Goal: Task Accomplishment & Management: Use online tool/utility

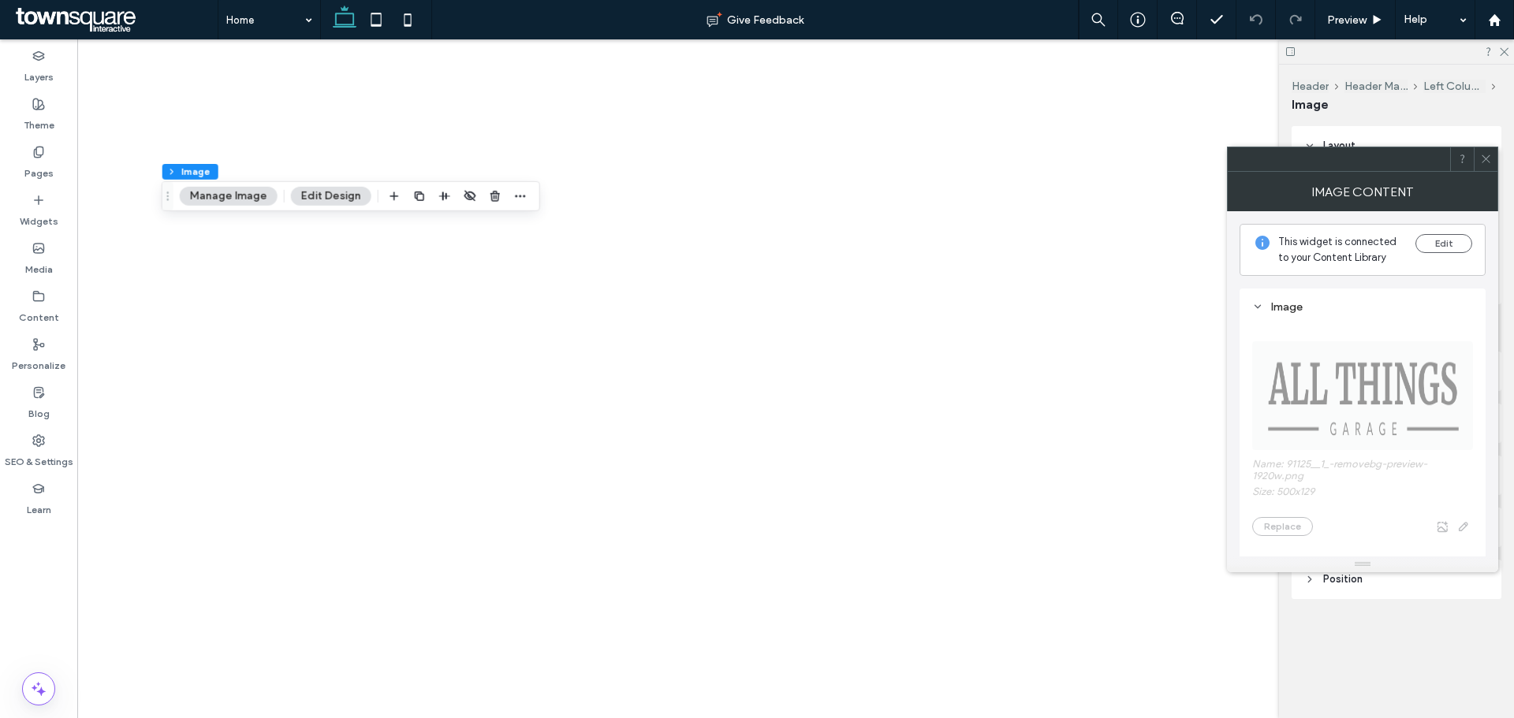
click at [205, 199] on button "Manage Image" at bounding box center [229, 196] width 98 height 19
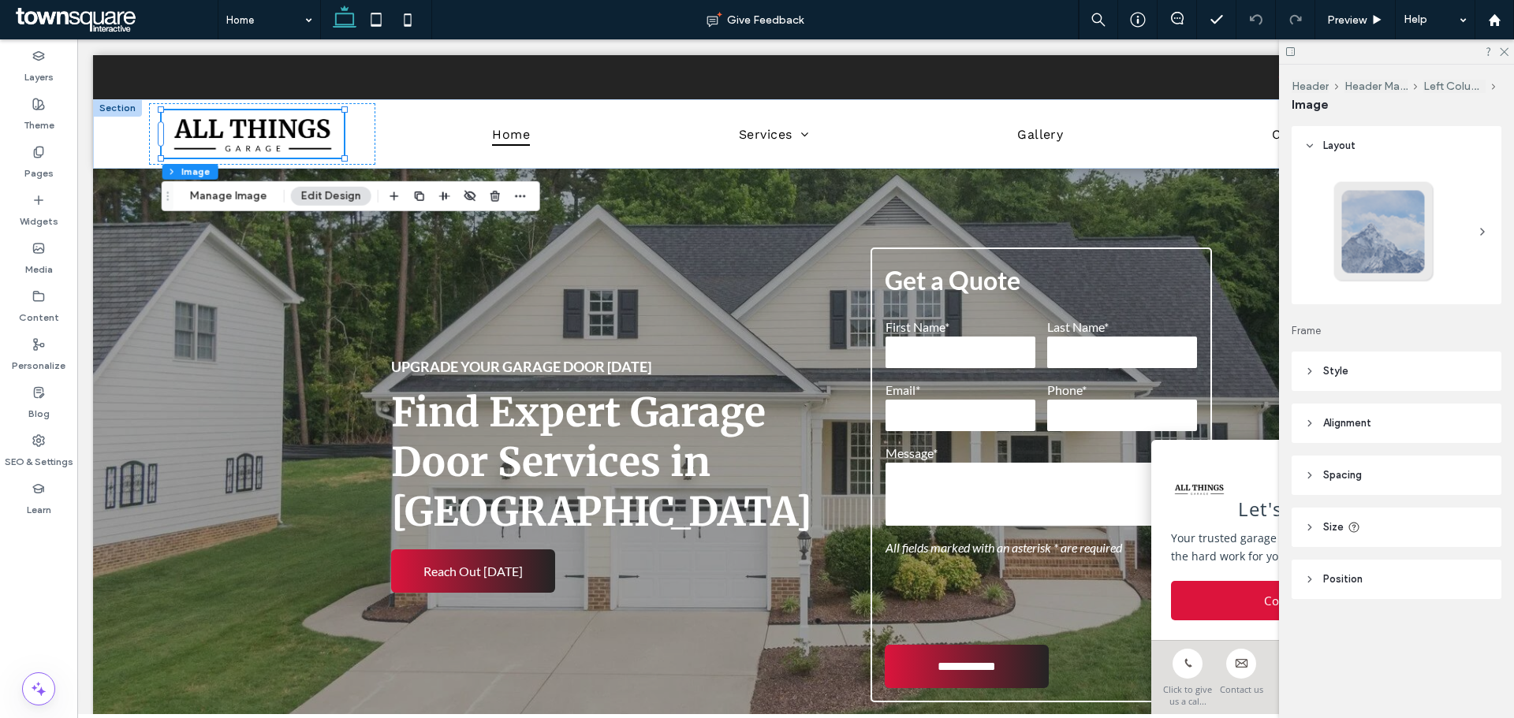
click at [1354, 365] on header "Style" at bounding box center [1396, 371] width 210 height 39
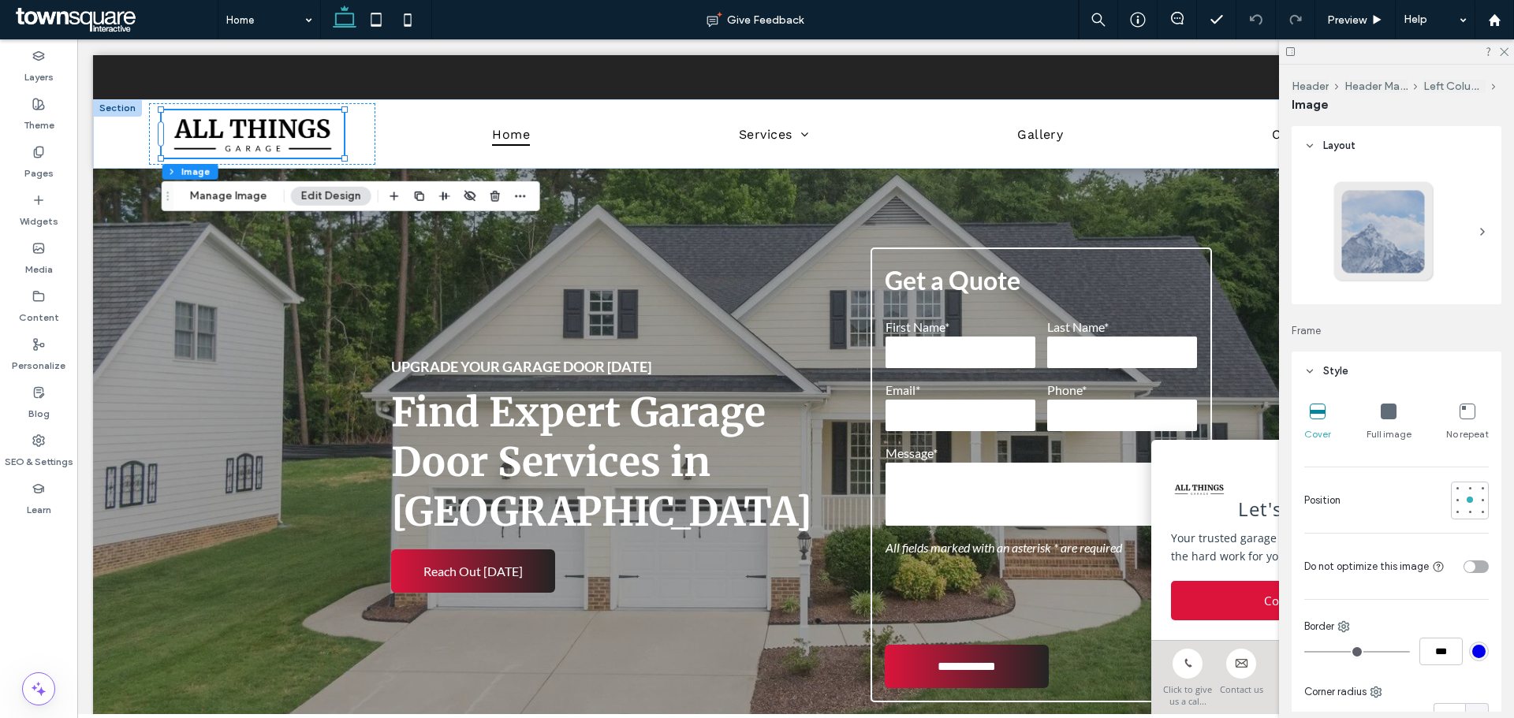
click at [1328, 363] on span "Style" at bounding box center [1335, 371] width 25 height 16
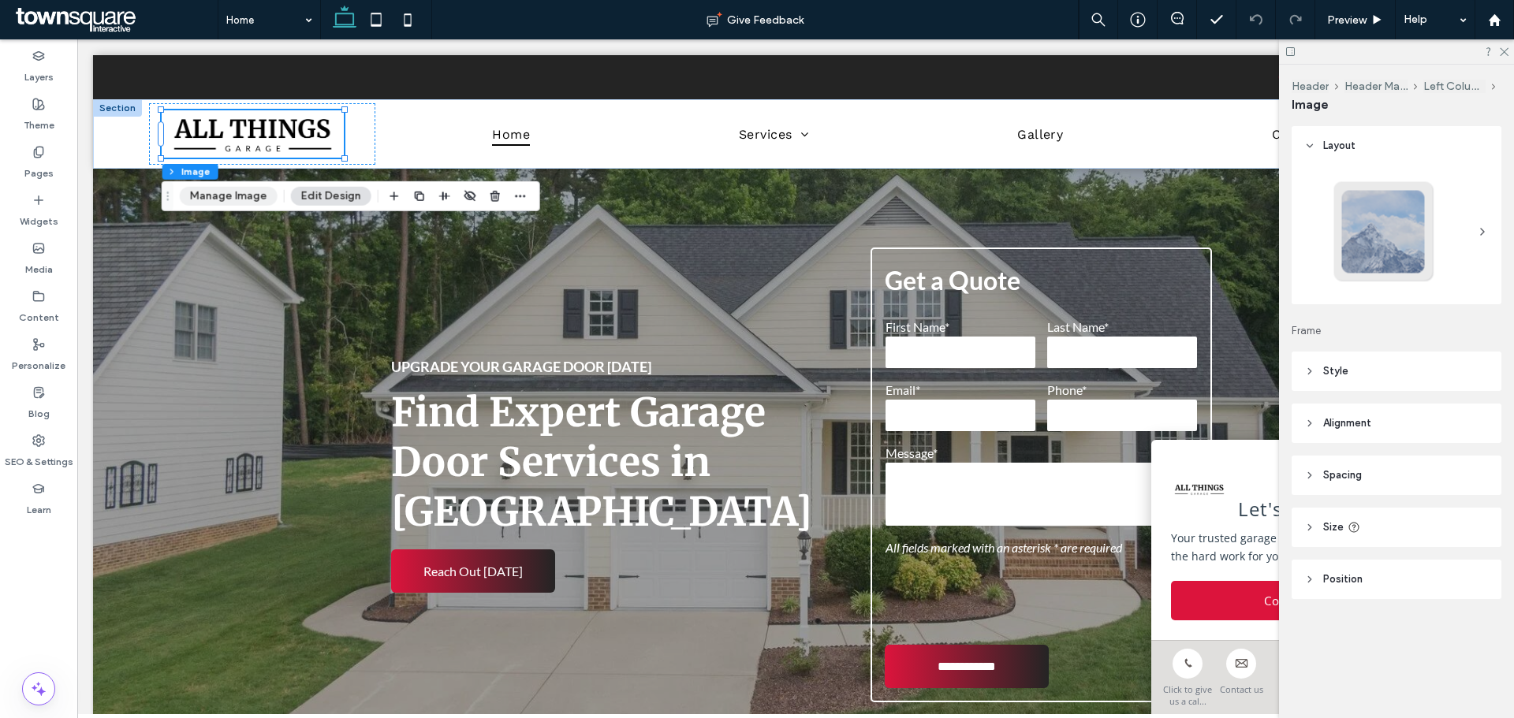
click at [232, 194] on button "Manage Image" at bounding box center [229, 196] width 98 height 19
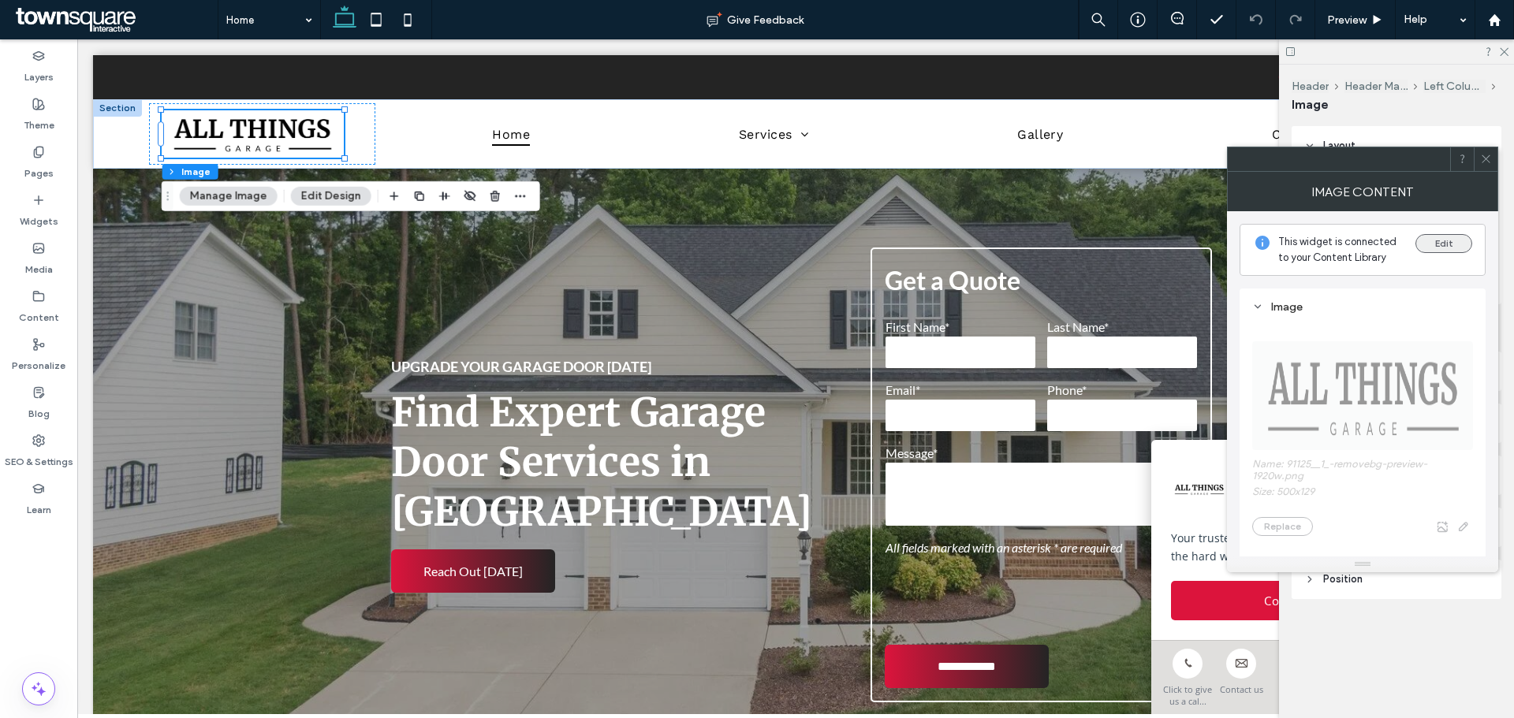
click at [1427, 251] on button "Edit" at bounding box center [1443, 243] width 57 height 19
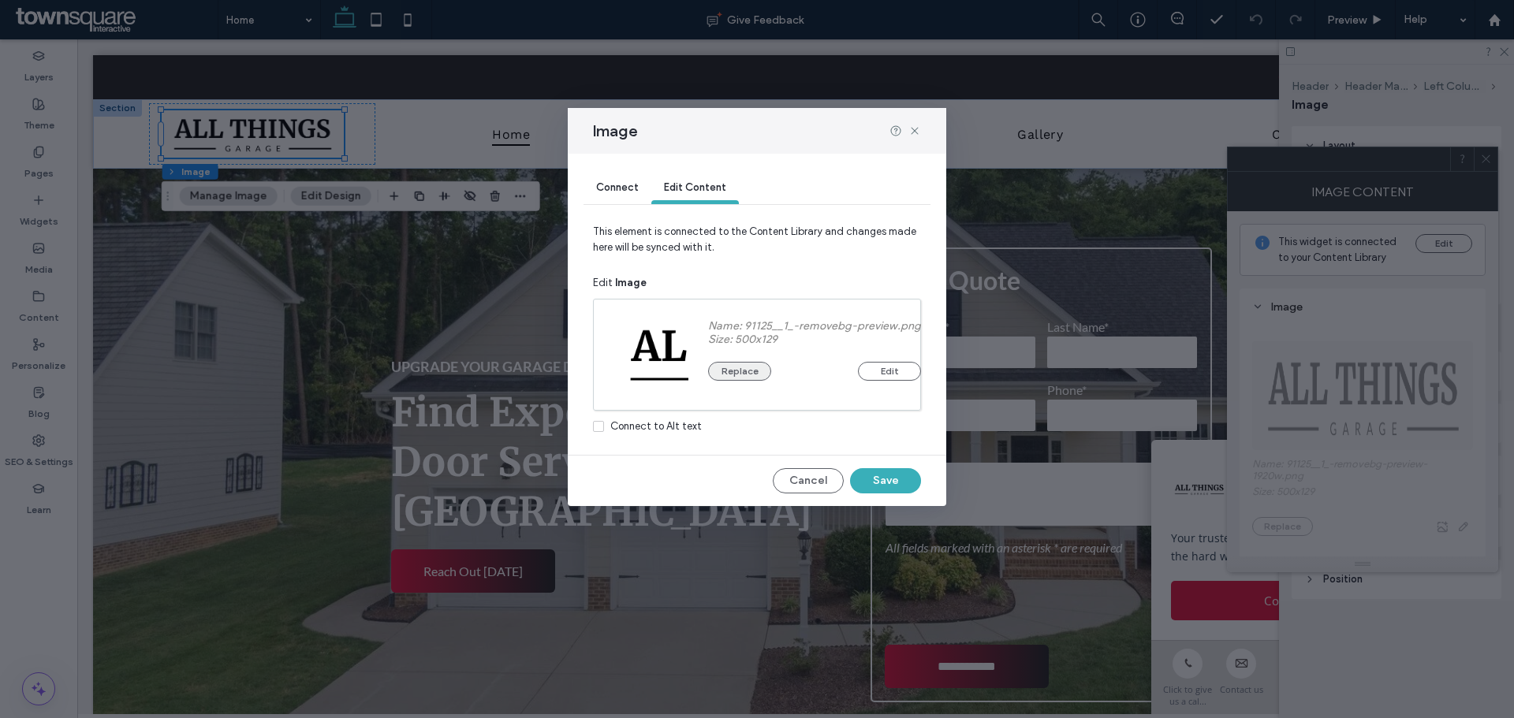
click at [746, 368] on button "Replace" at bounding box center [739, 371] width 63 height 19
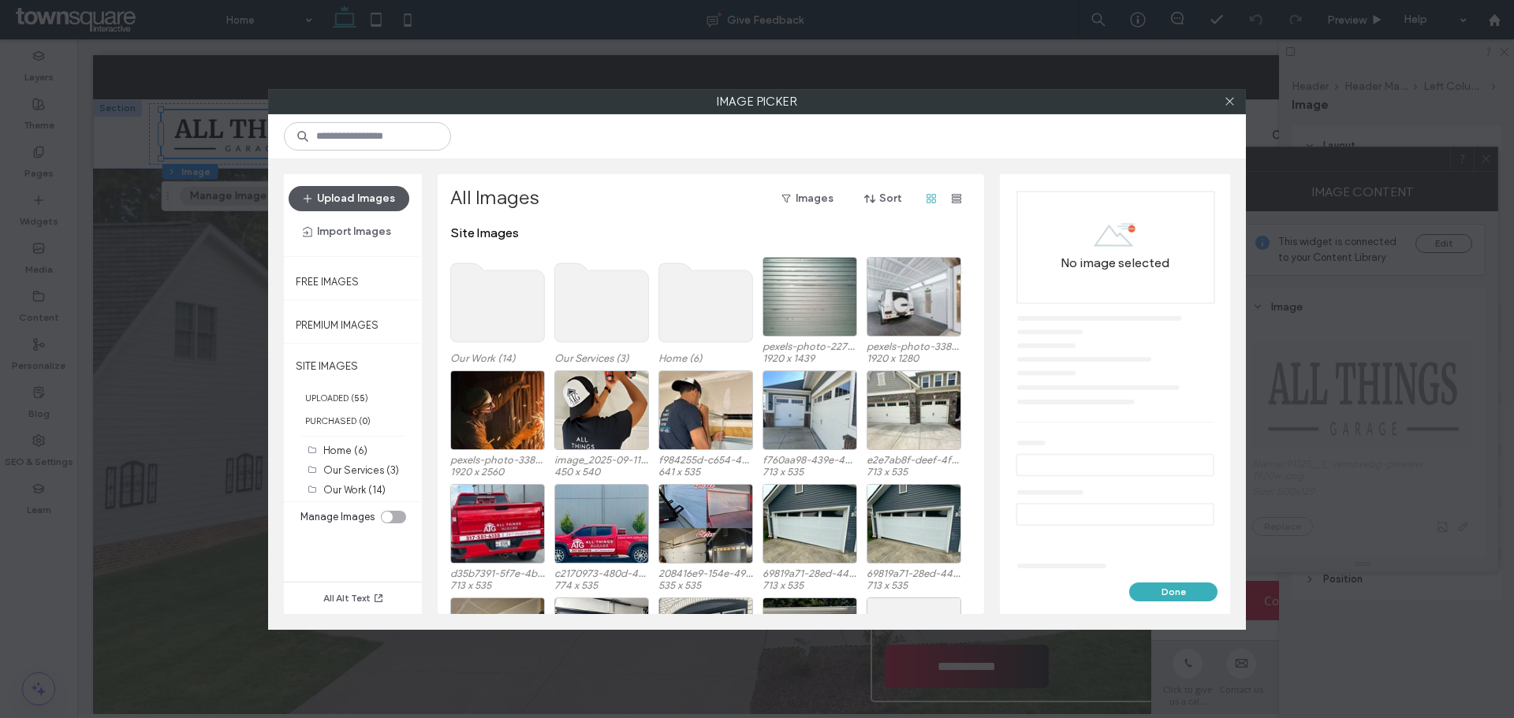
click at [300, 190] on button "Upload Images" at bounding box center [349, 198] width 121 height 25
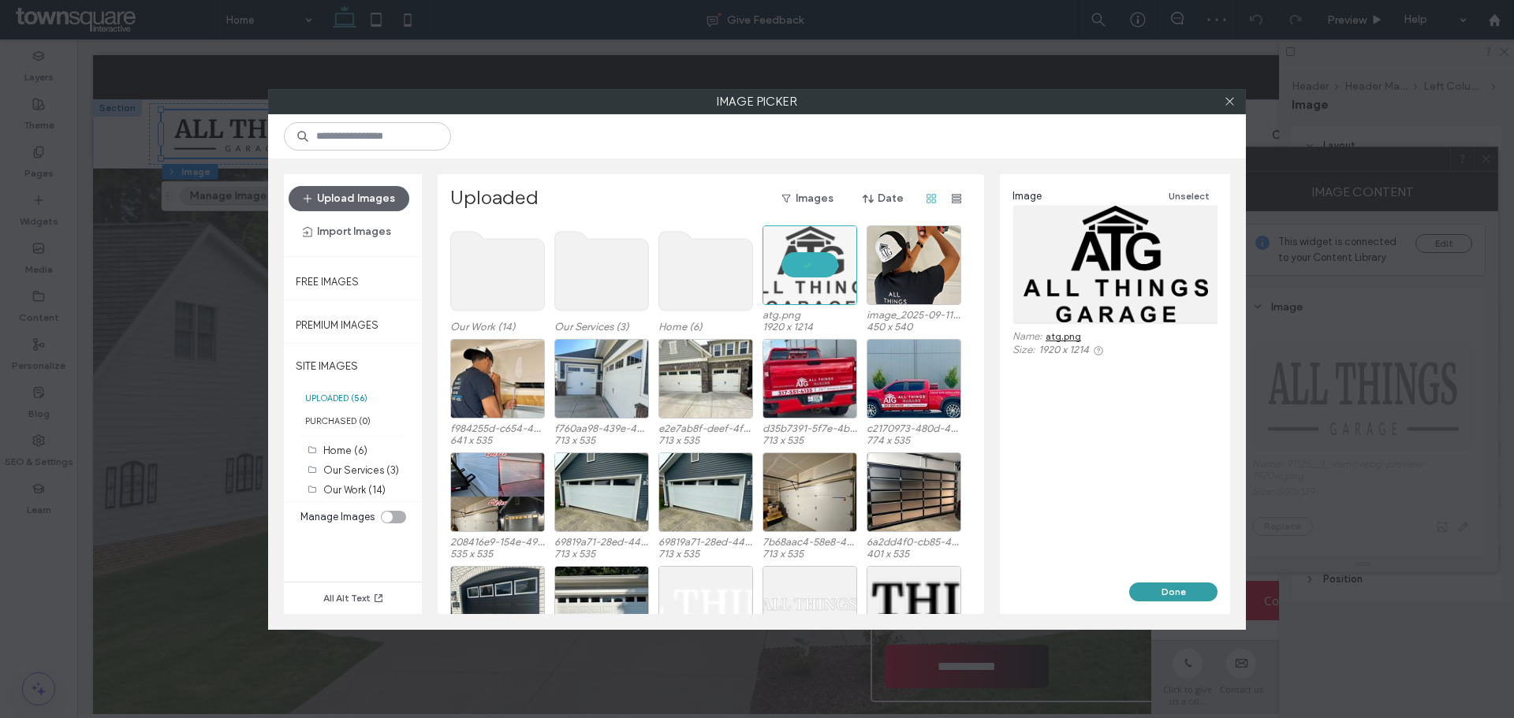
click at [1201, 590] on button "Done" at bounding box center [1173, 592] width 88 height 19
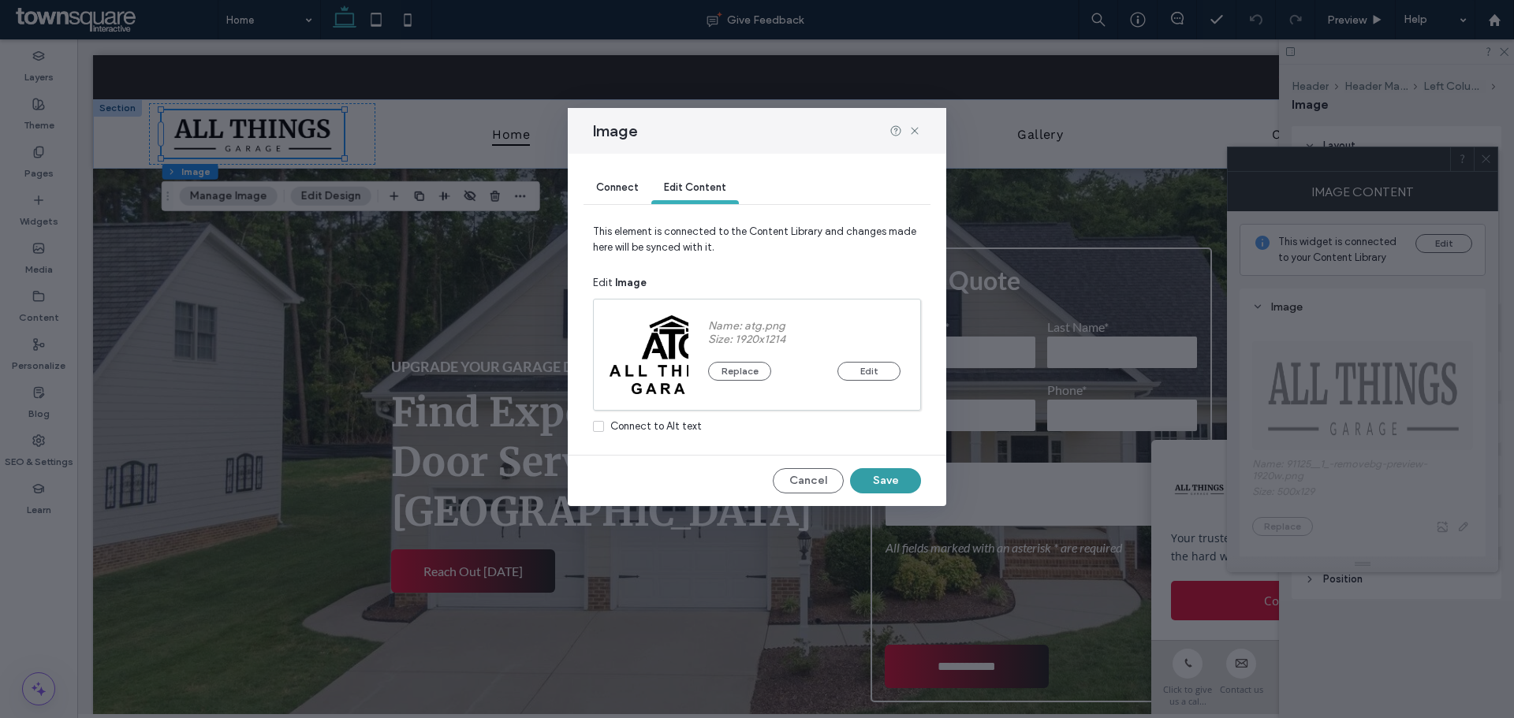
click at [892, 476] on button "Save" at bounding box center [885, 480] width 71 height 25
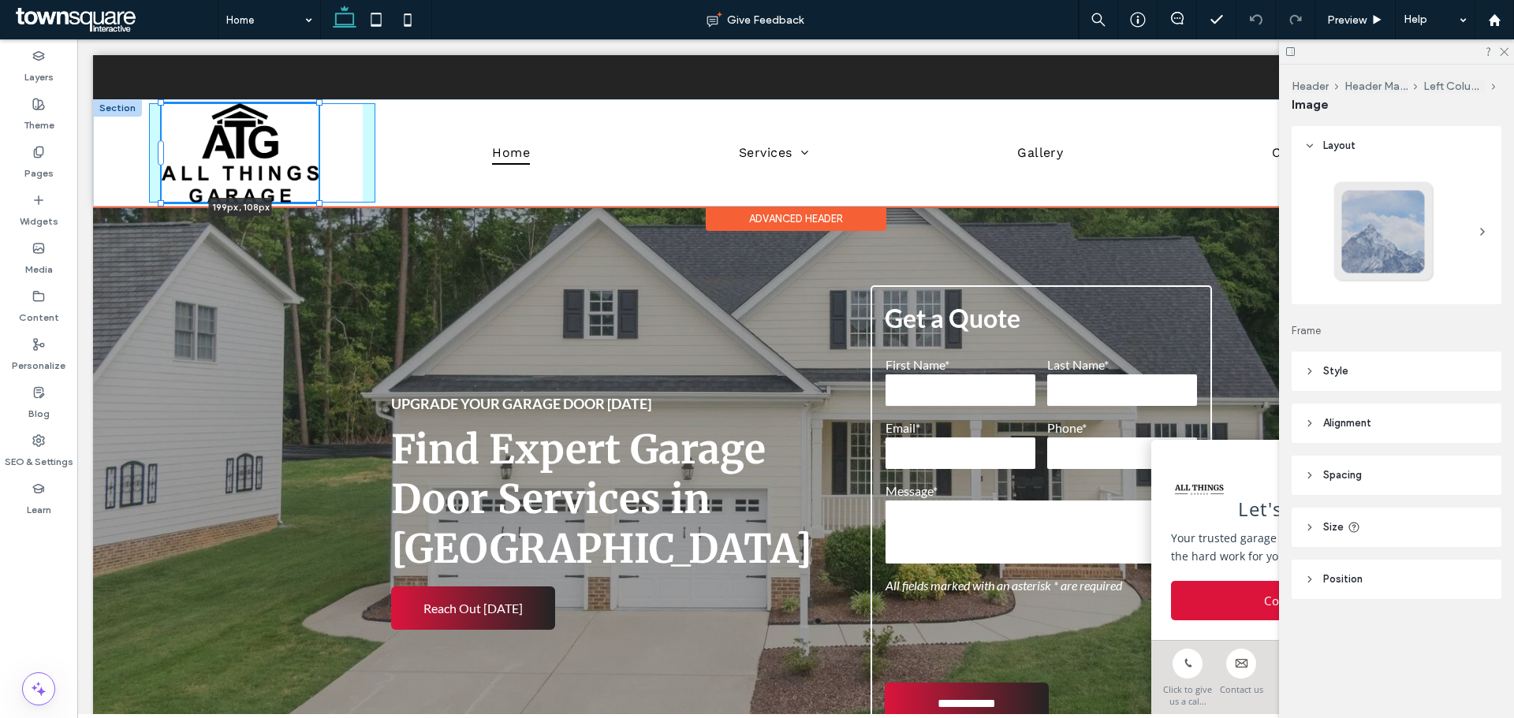
drag, startPoint x: 344, startPoint y: 218, endPoint x: 341, endPoint y: 178, distance: 39.5
click at [341, 178] on div "199px , 108px Home Services Garage Door Installation Garage Door Repair Garage …" at bounding box center [795, 152] width 1405 height 107
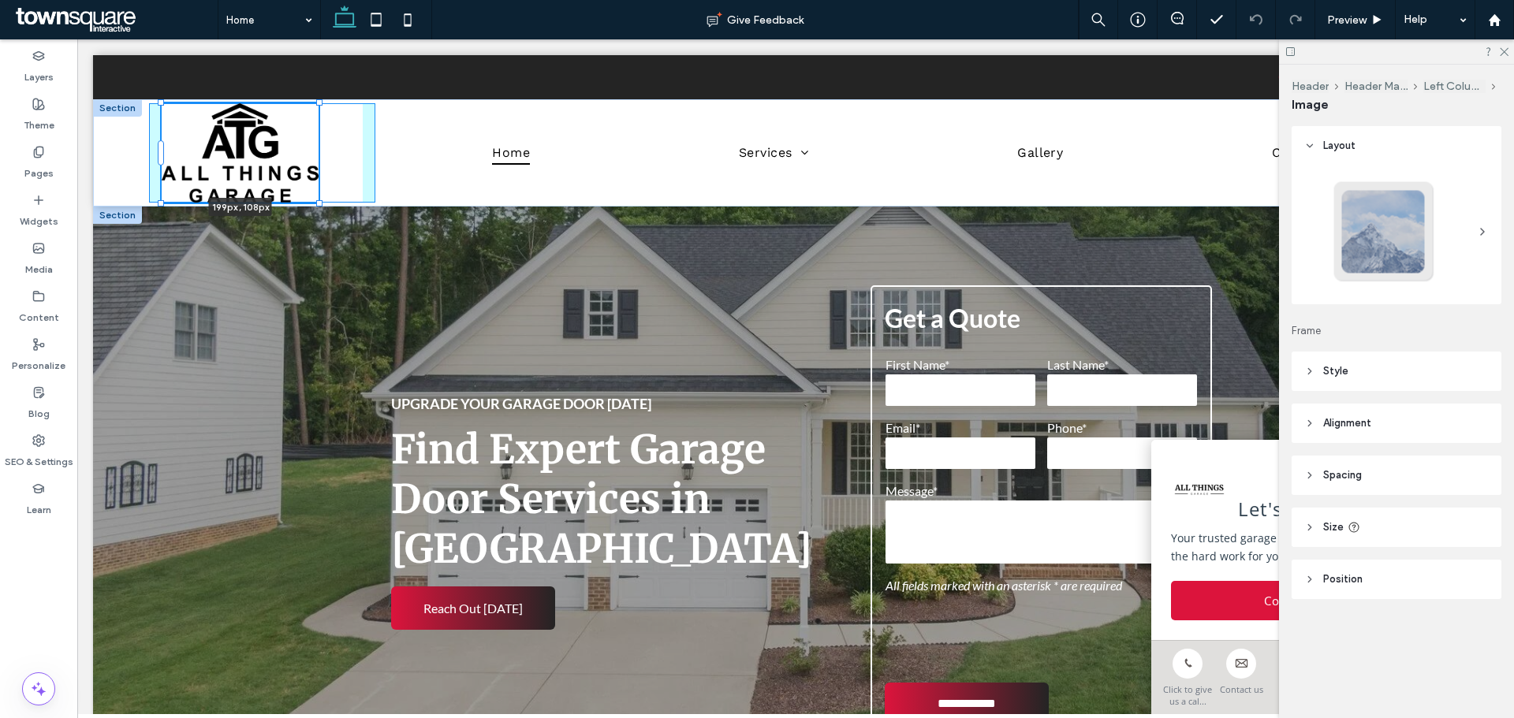
type input "***"
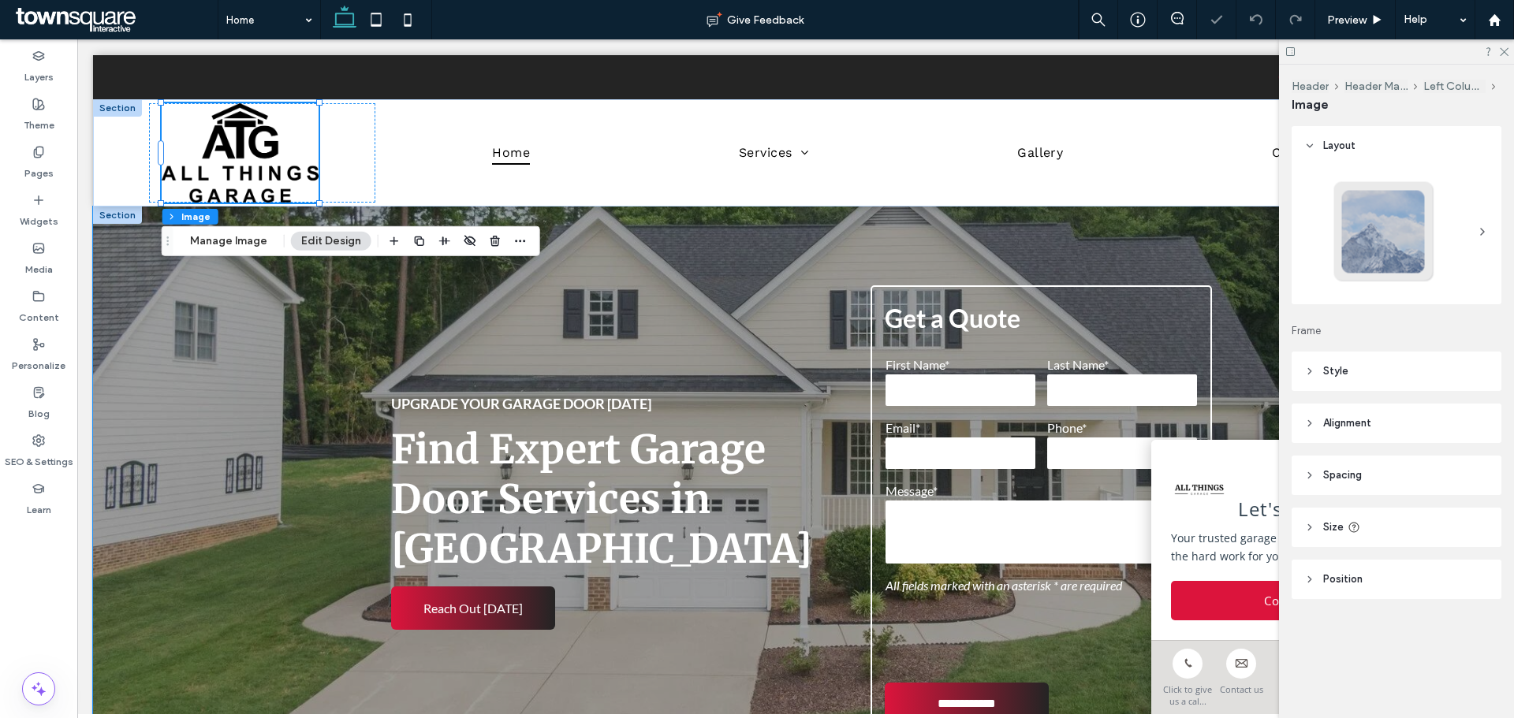
click at [297, 296] on div "**********" at bounding box center [795, 513] width 1405 height 613
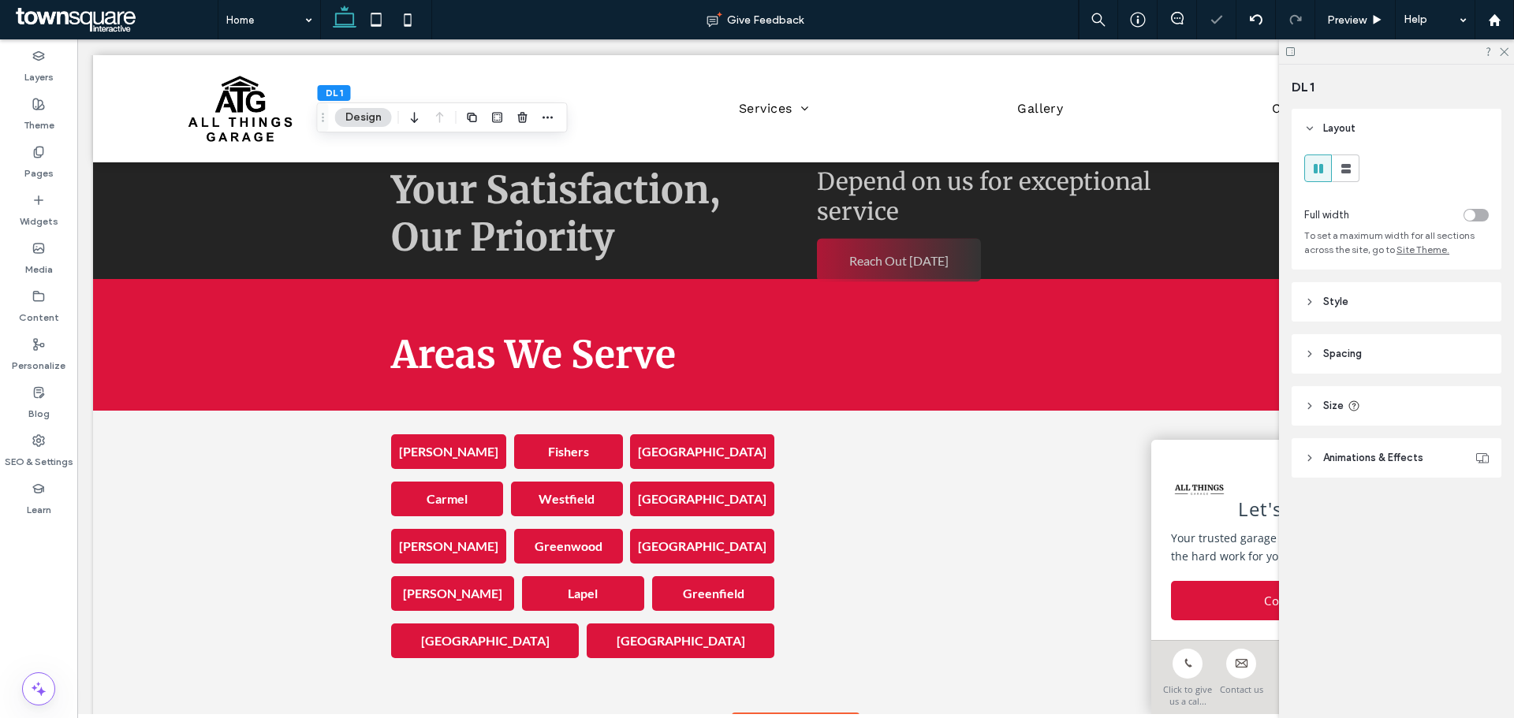
scroll to position [2845, 0]
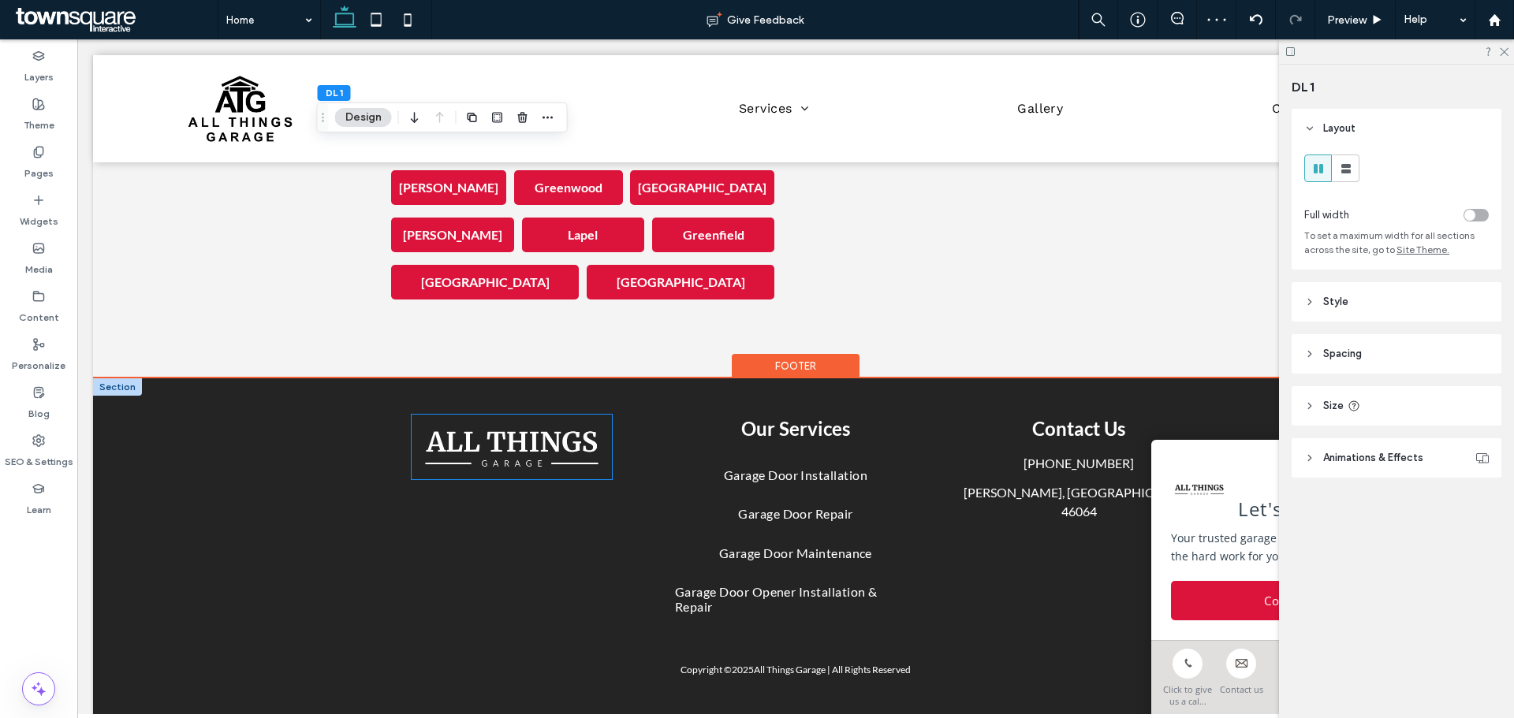
click at [449, 415] on img at bounding box center [512, 447] width 200 height 65
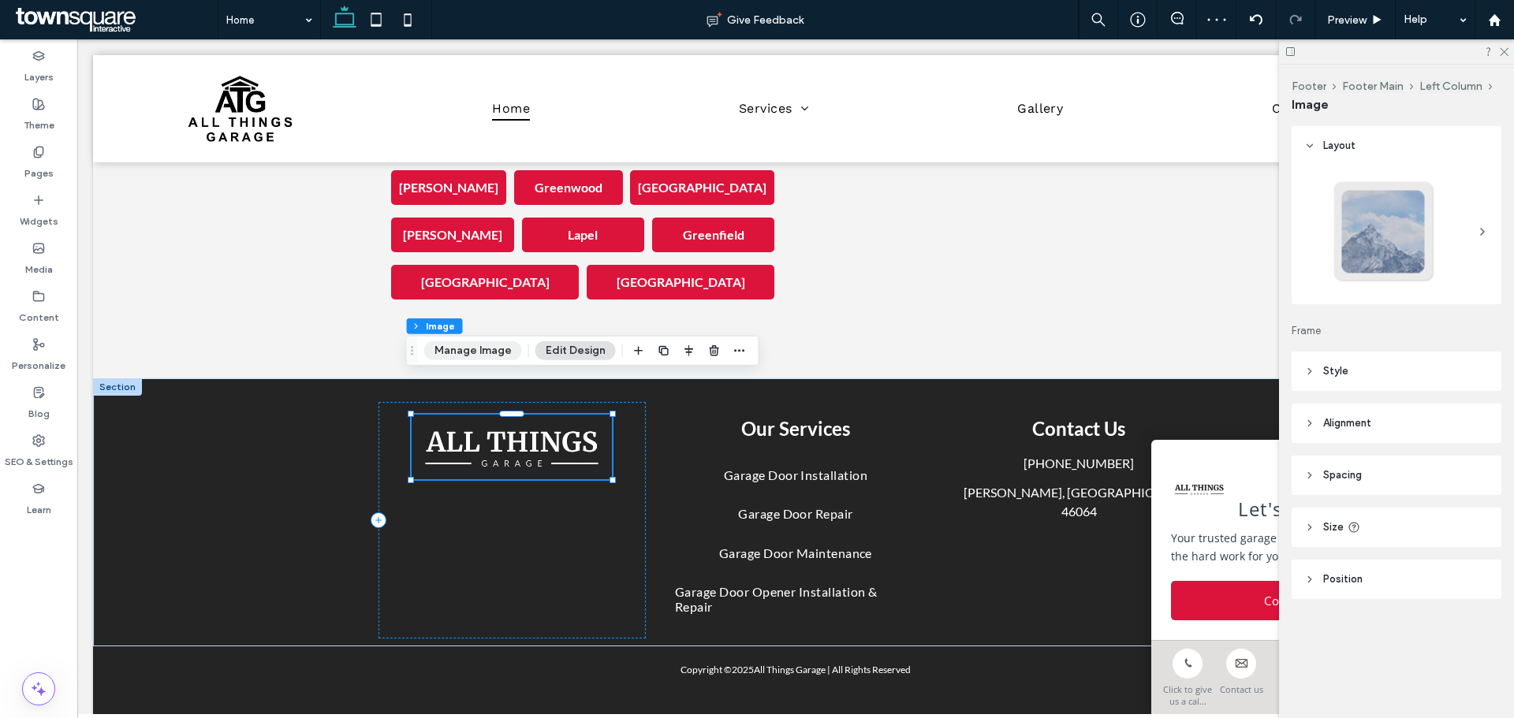
click at [460, 353] on button "Manage Image" at bounding box center [473, 350] width 98 height 19
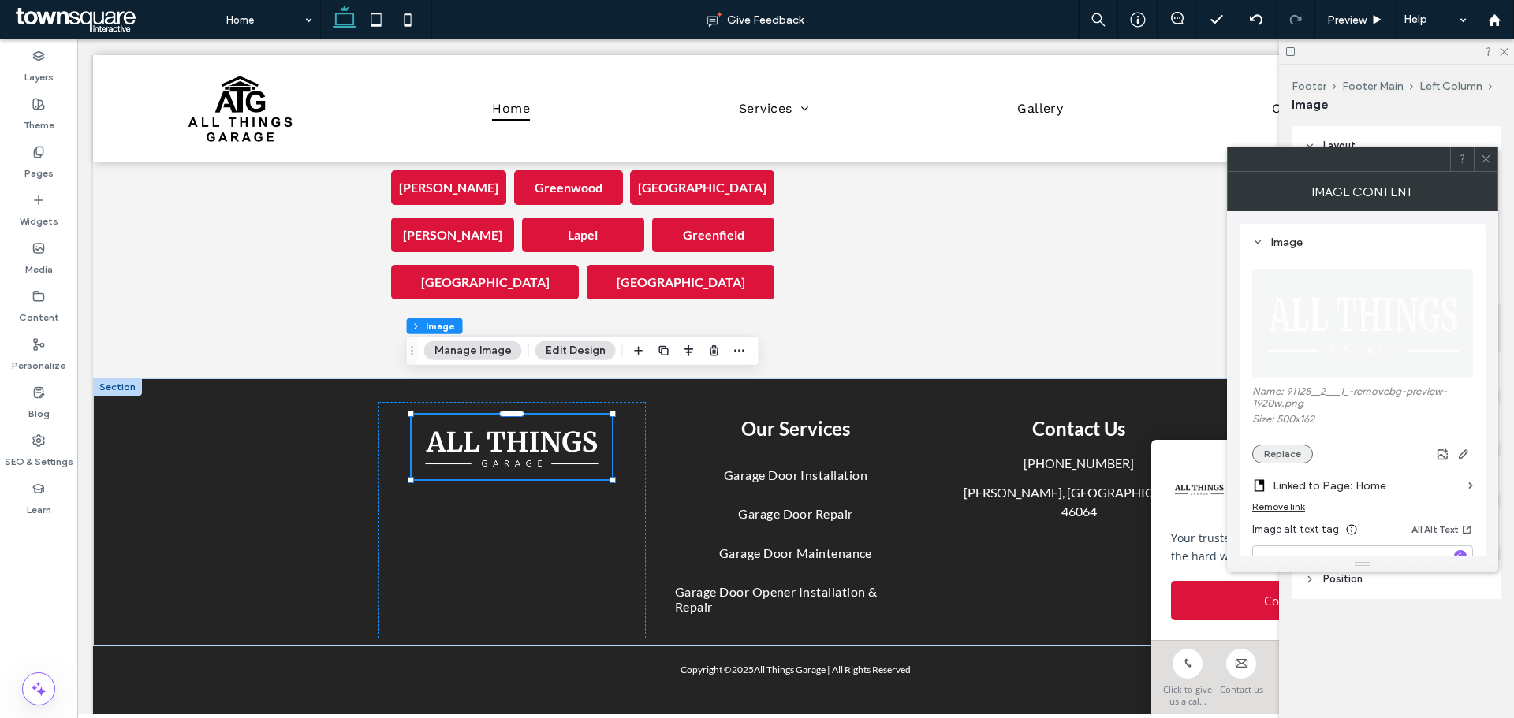
click at [1290, 448] on button "Replace" at bounding box center [1282, 454] width 61 height 19
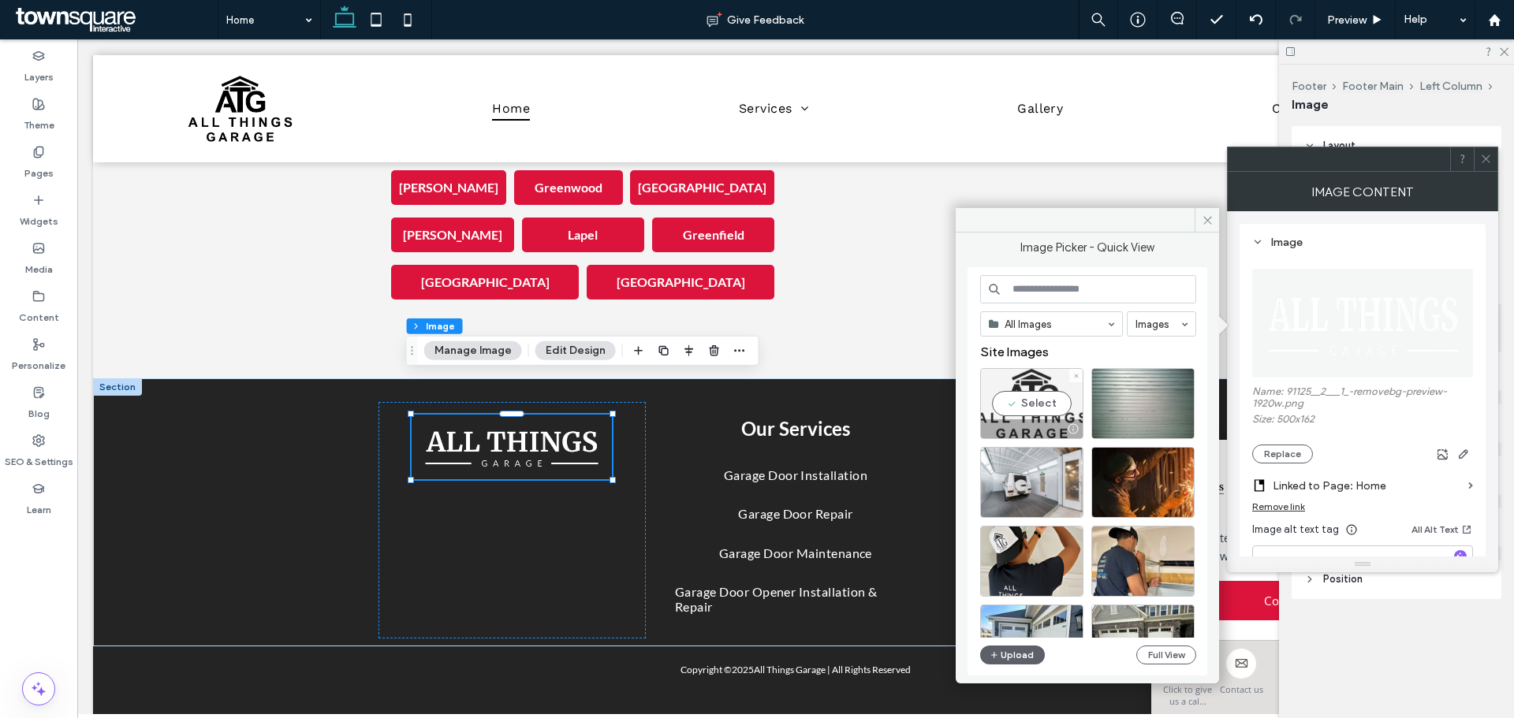
click at [1023, 400] on div "Select" at bounding box center [1031, 403] width 103 height 71
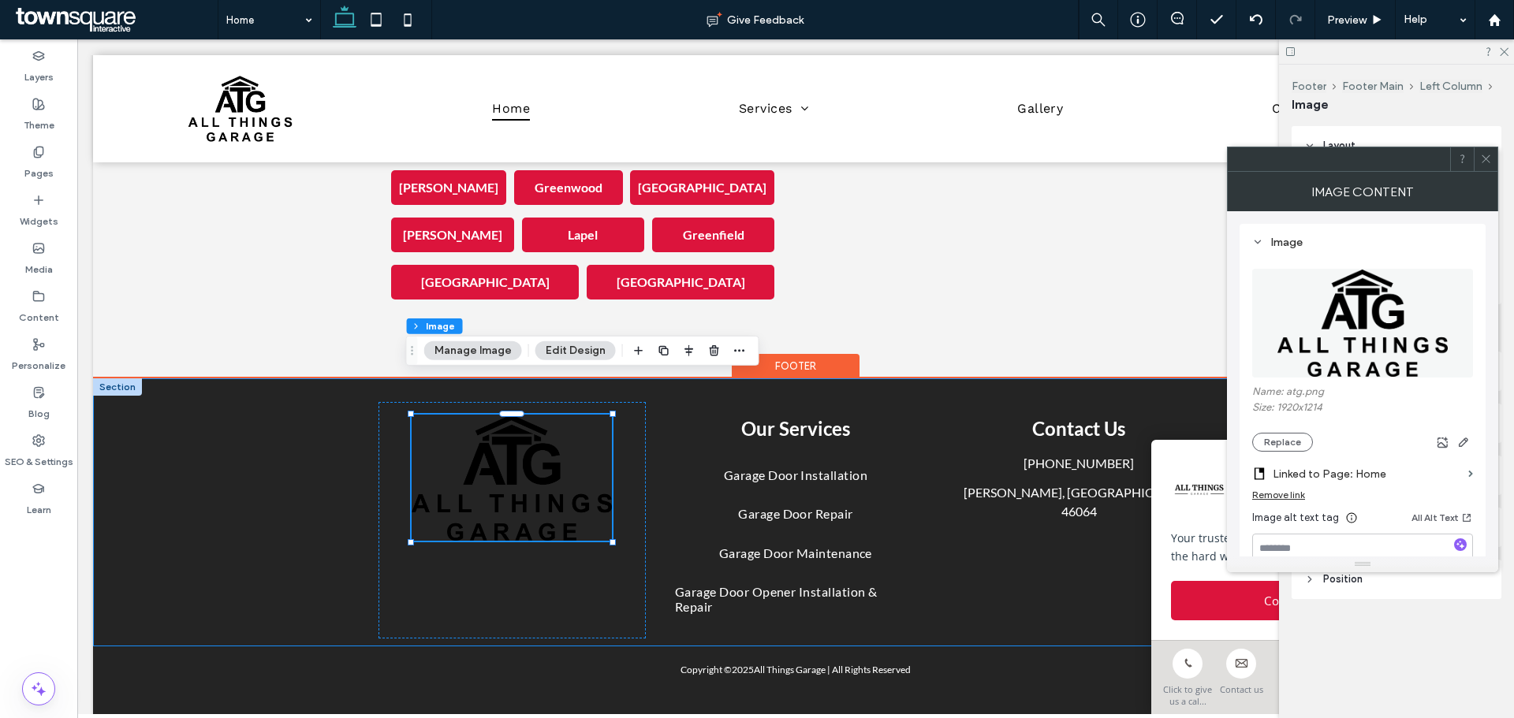
click at [173, 495] on div "Our Services Garage Door Installation Garage Door Repair Garage Door Maintenanc…" at bounding box center [795, 512] width 1405 height 269
